Goal: Information Seeking & Learning: Learn about a topic

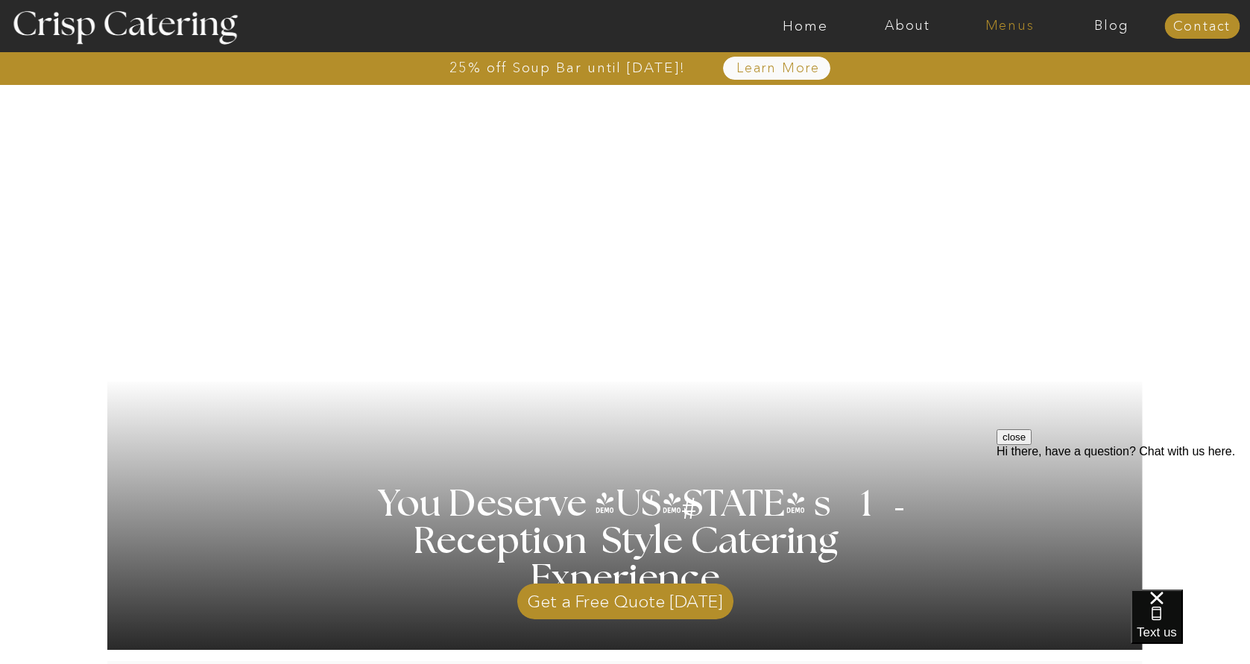
click at [998, 30] on nav "Menus" at bounding box center [1010, 26] width 102 height 15
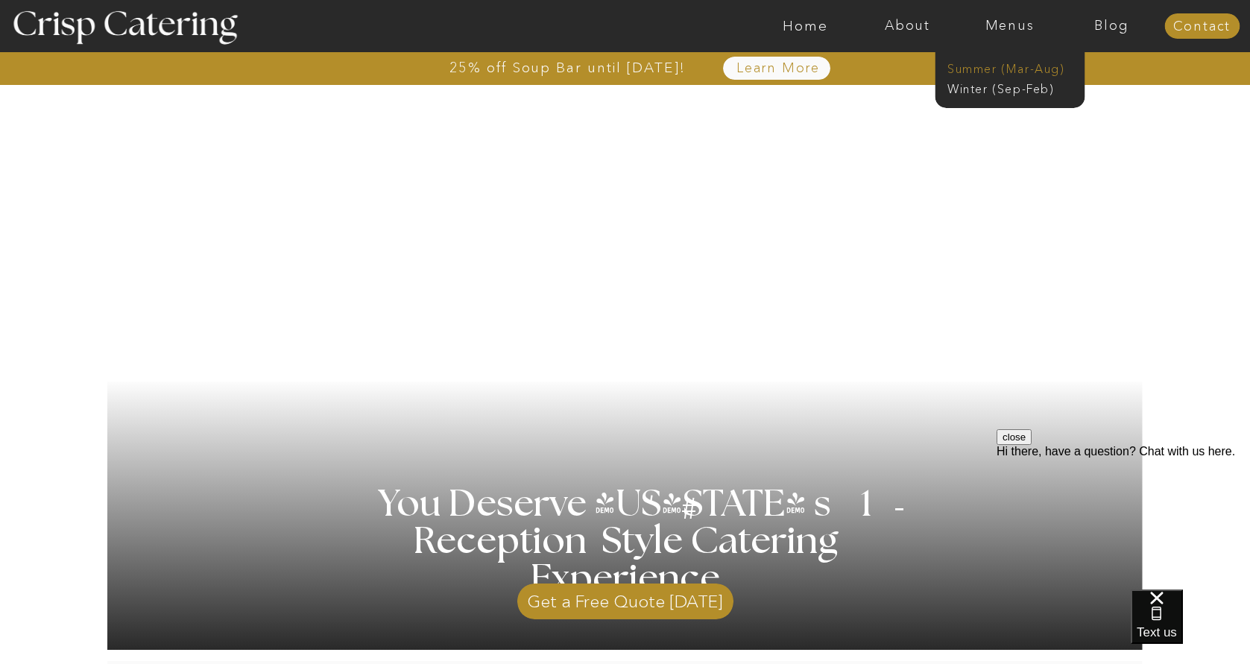
click at [986, 69] on nav "Summer (Mar-Aug)" at bounding box center [1013, 67] width 133 height 14
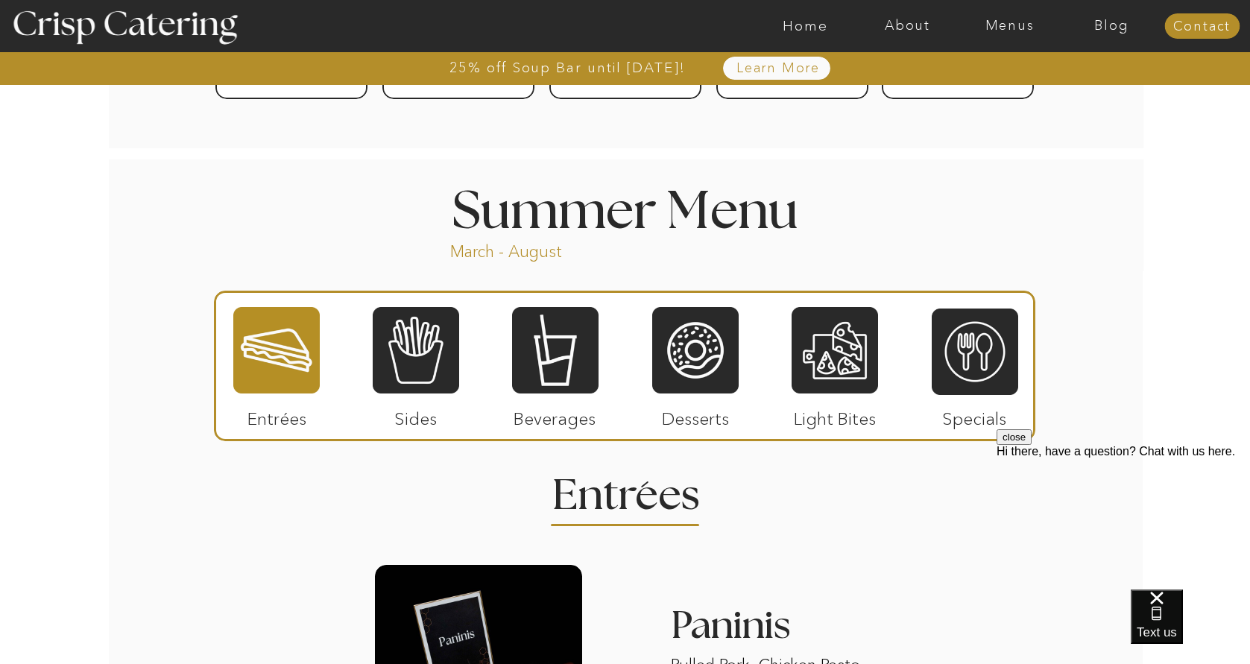
scroll to position [663, 0]
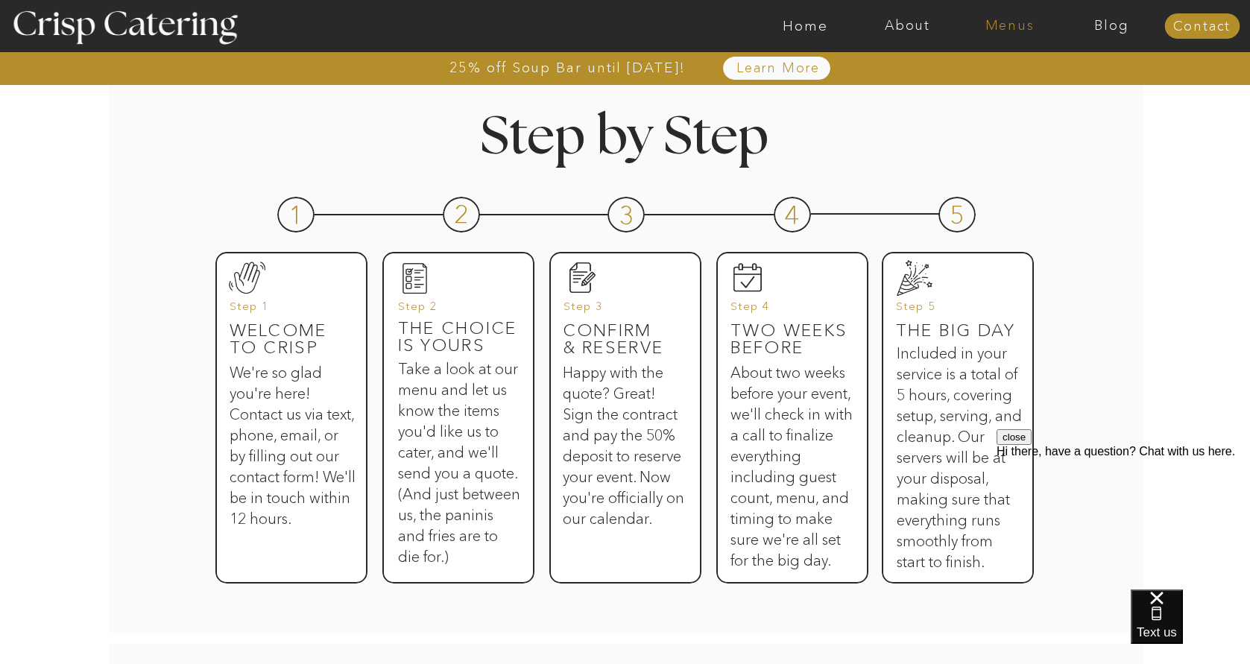
click at [1008, 19] on nav "Menus" at bounding box center [1010, 26] width 102 height 15
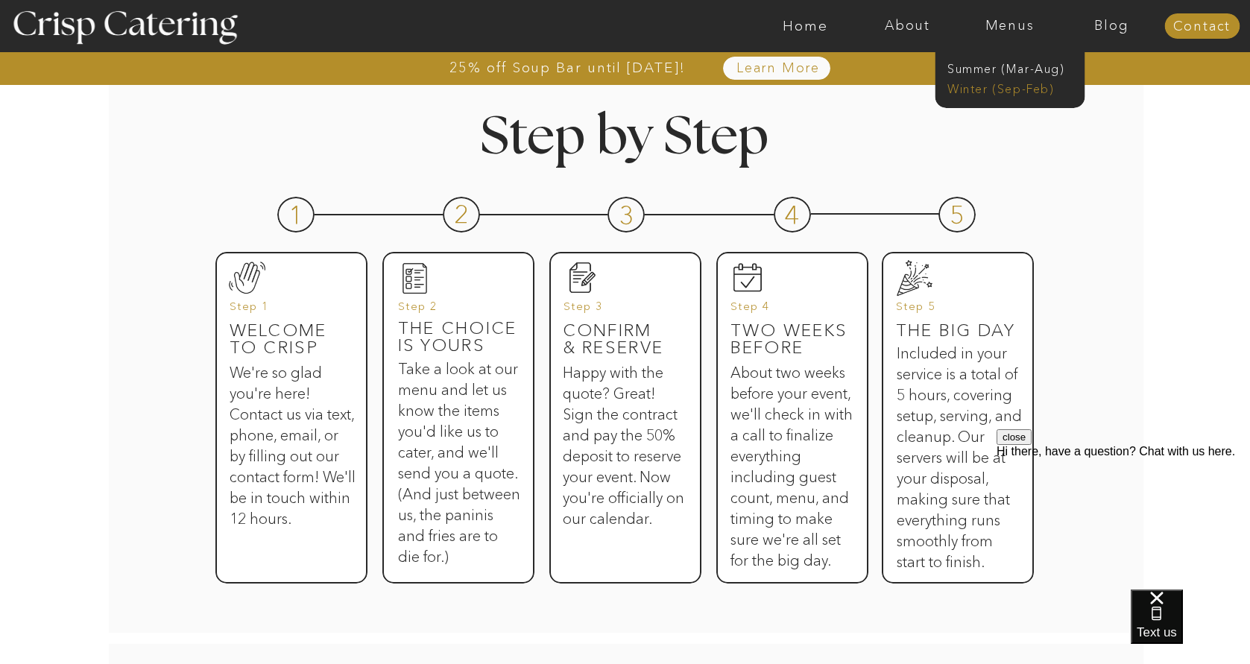
click at [1000, 87] on nav "Winter (Sep-Feb)" at bounding box center [1008, 88] width 122 height 14
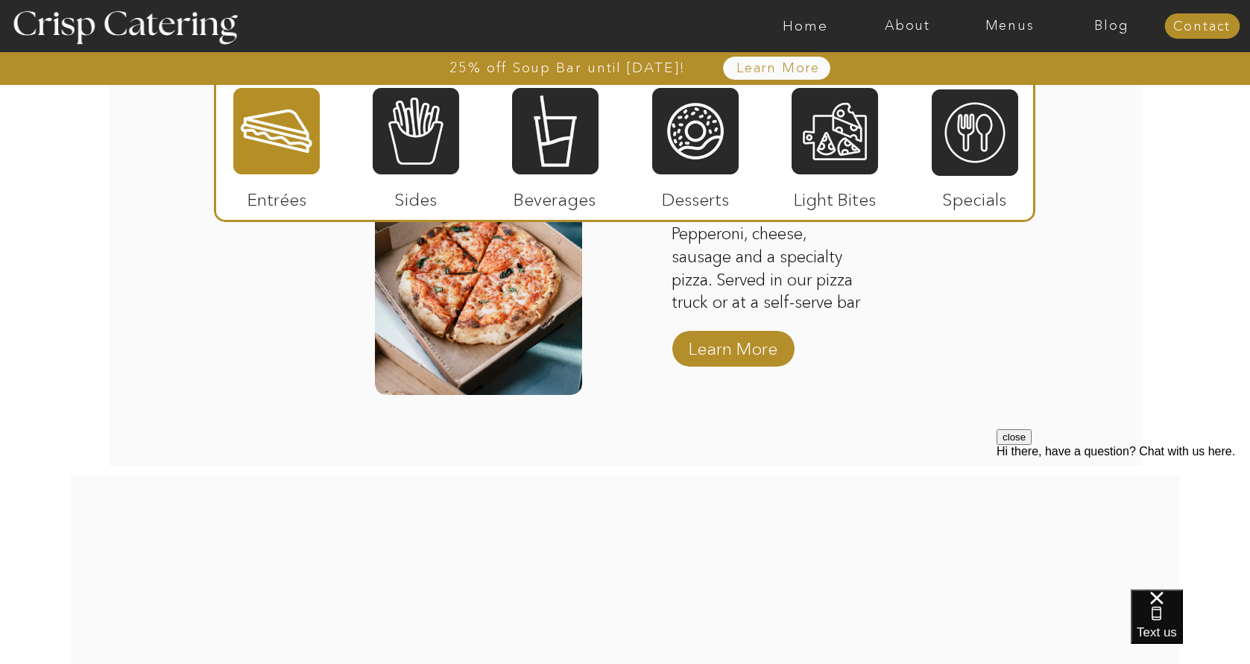
scroll to position [2546, 0]
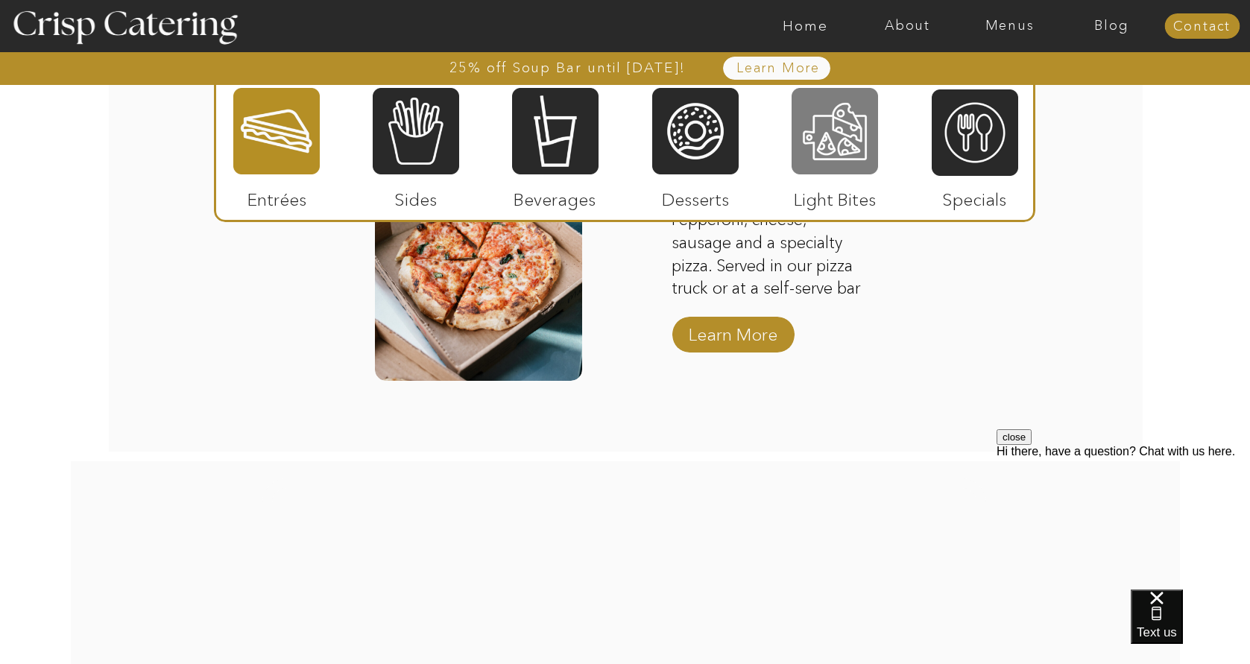
click at [837, 142] on div at bounding box center [835, 130] width 86 height 89
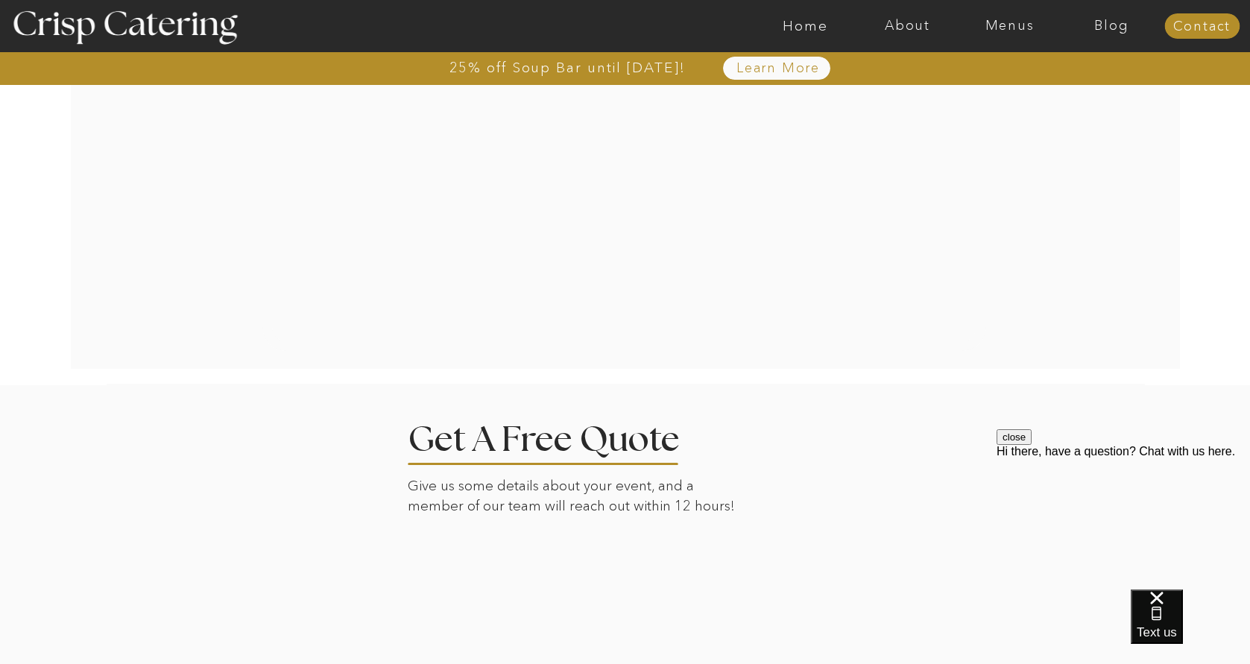
scroll to position [2910, 0]
